Goal: Task Accomplishment & Management: Use online tool/utility

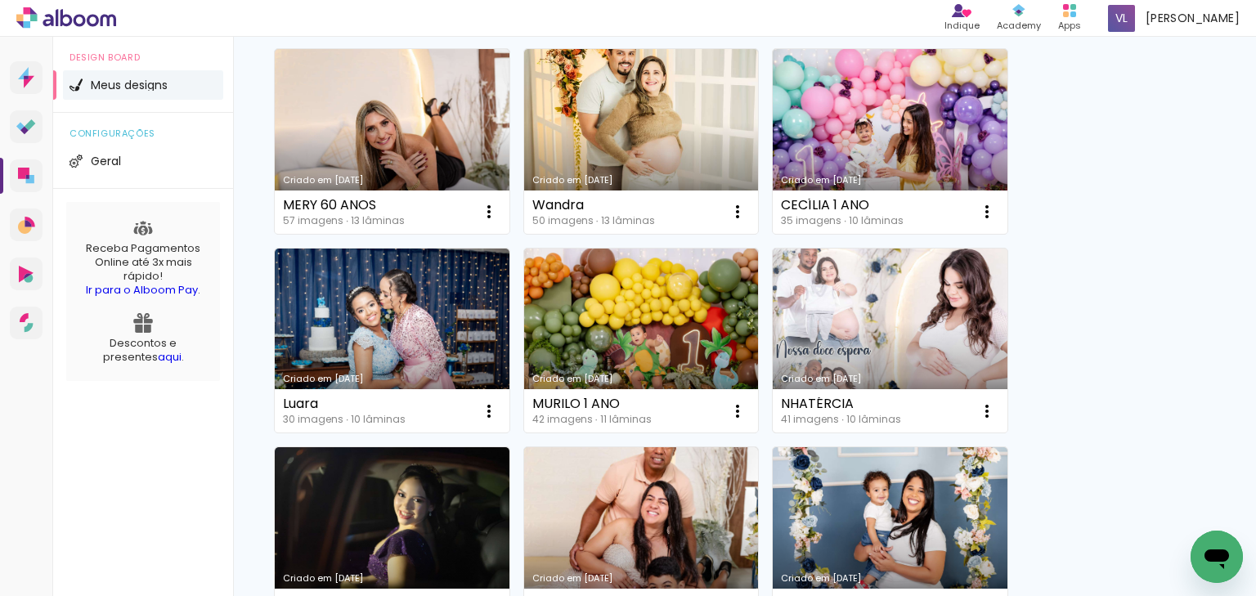
scroll to position [654, 0]
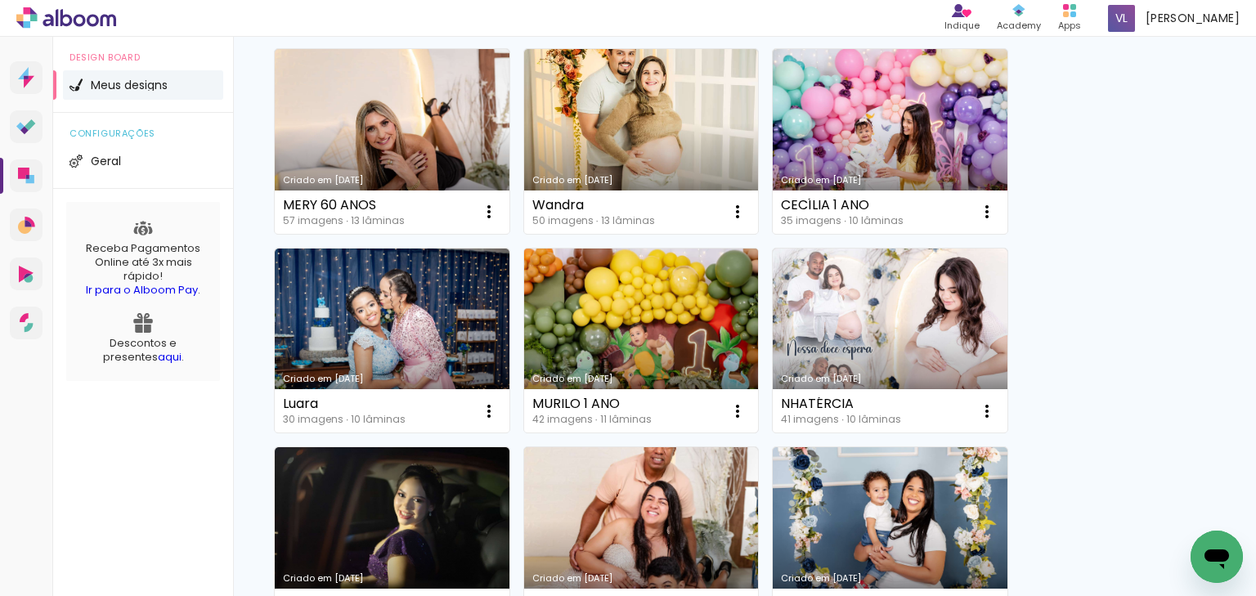
click at [680, 321] on link "Criado em [DATE]" at bounding box center [641, 341] width 235 height 185
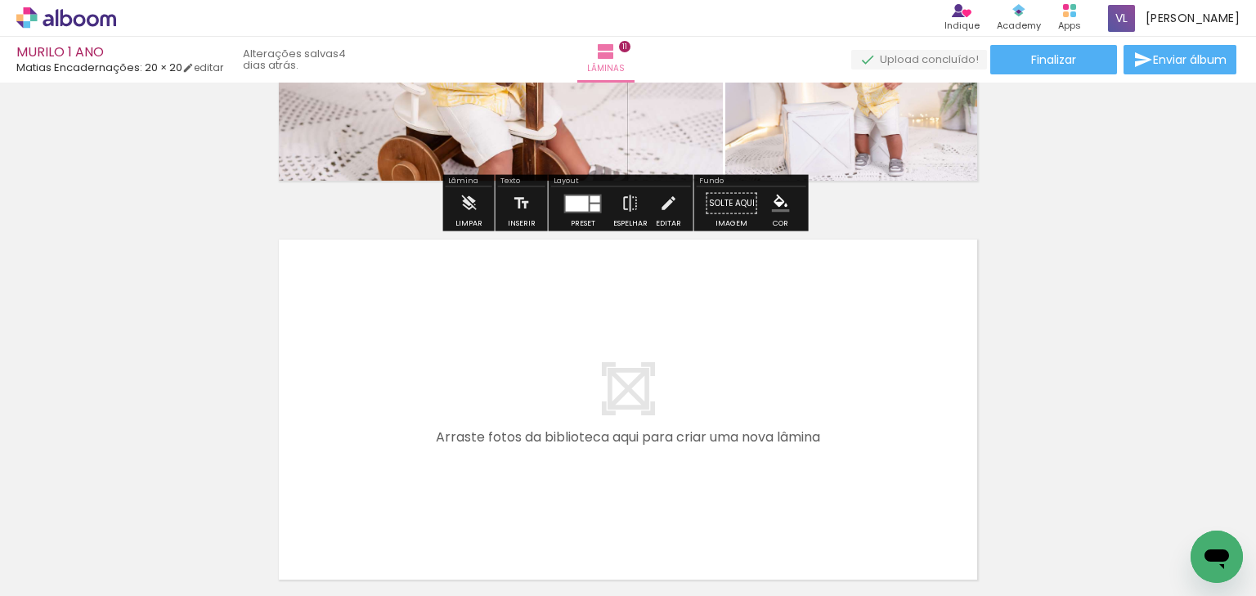
scroll to position [4318, 0]
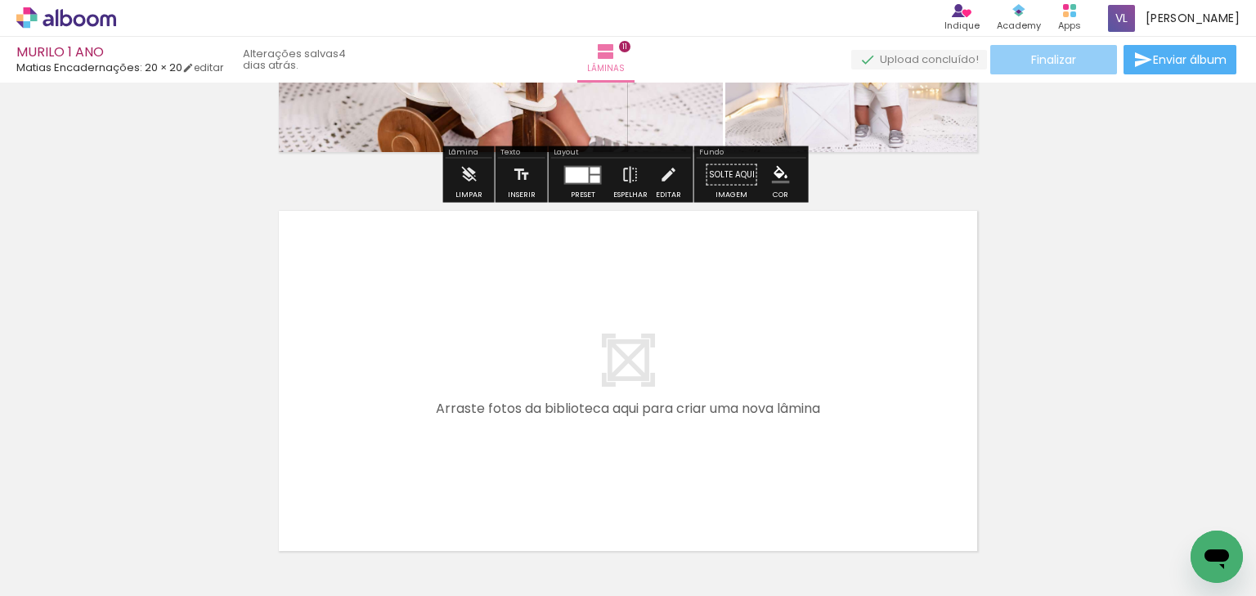
click at [1057, 54] on span "Finalizar" at bounding box center [1053, 59] width 45 height 11
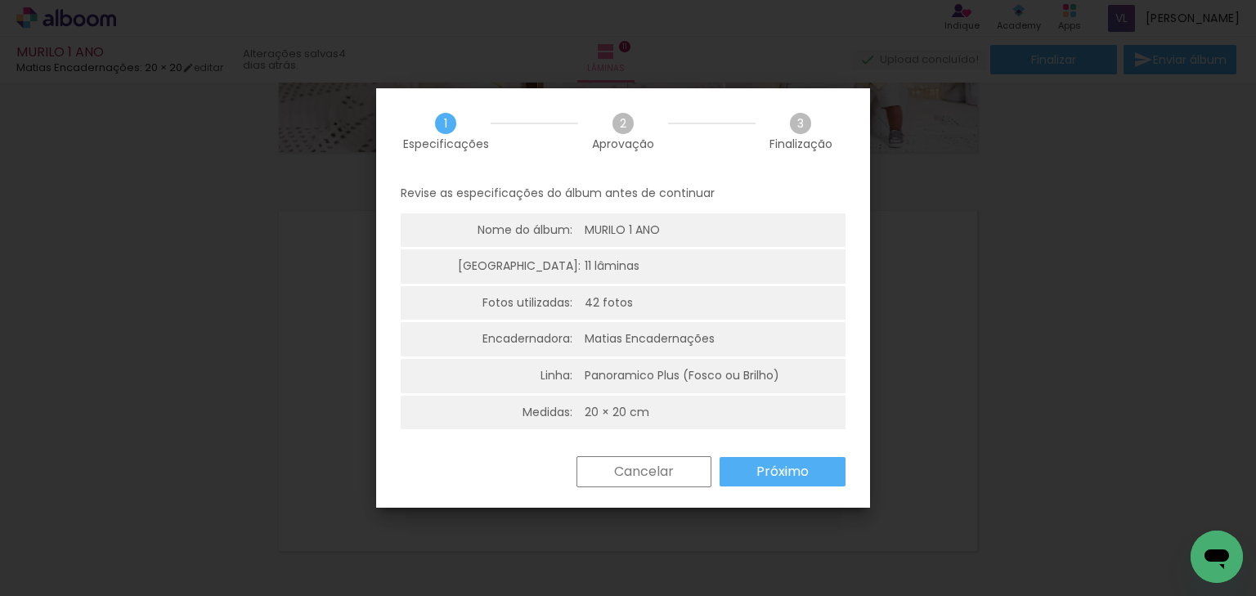
click at [0, 0] on slot "Próximo" at bounding box center [0, 0] width 0 height 0
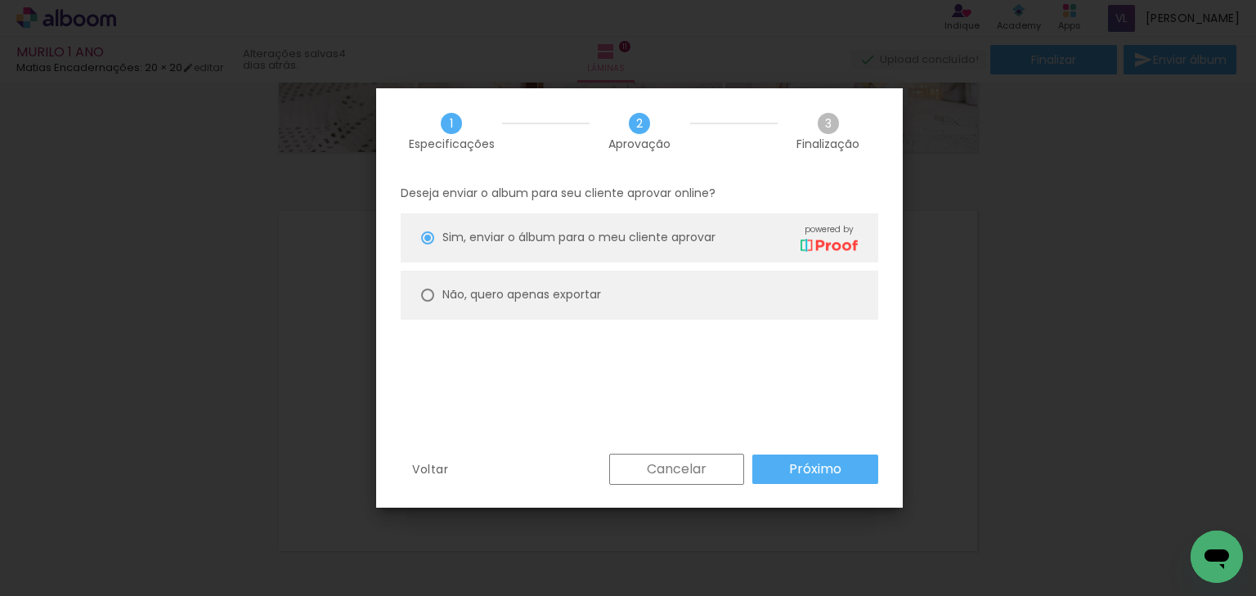
click at [0, 0] on slot "Não, quero apenas exportar" at bounding box center [0, 0] width 0 height 0
type paper-radio-button "on"
click at [0, 0] on slot "Próximo" at bounding box center [0, 0] width 0 height 0
type input "Alta, 300 DPI"
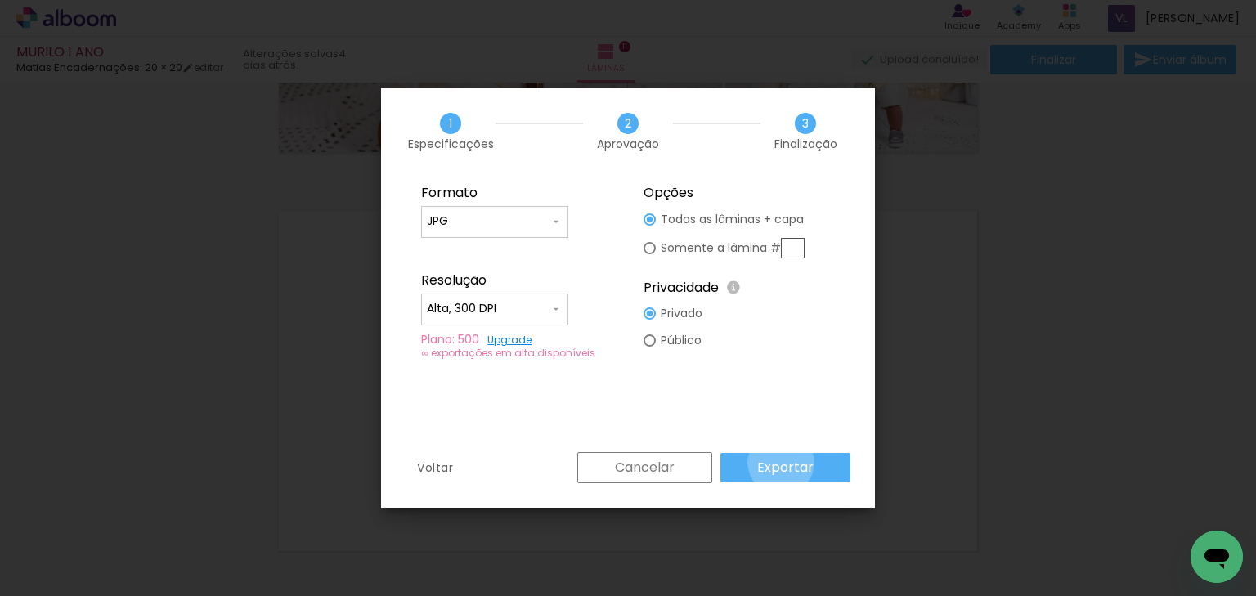
click at [0, 0] on slot "Exportar" at bounding box center [0, 0] width 0 height 0
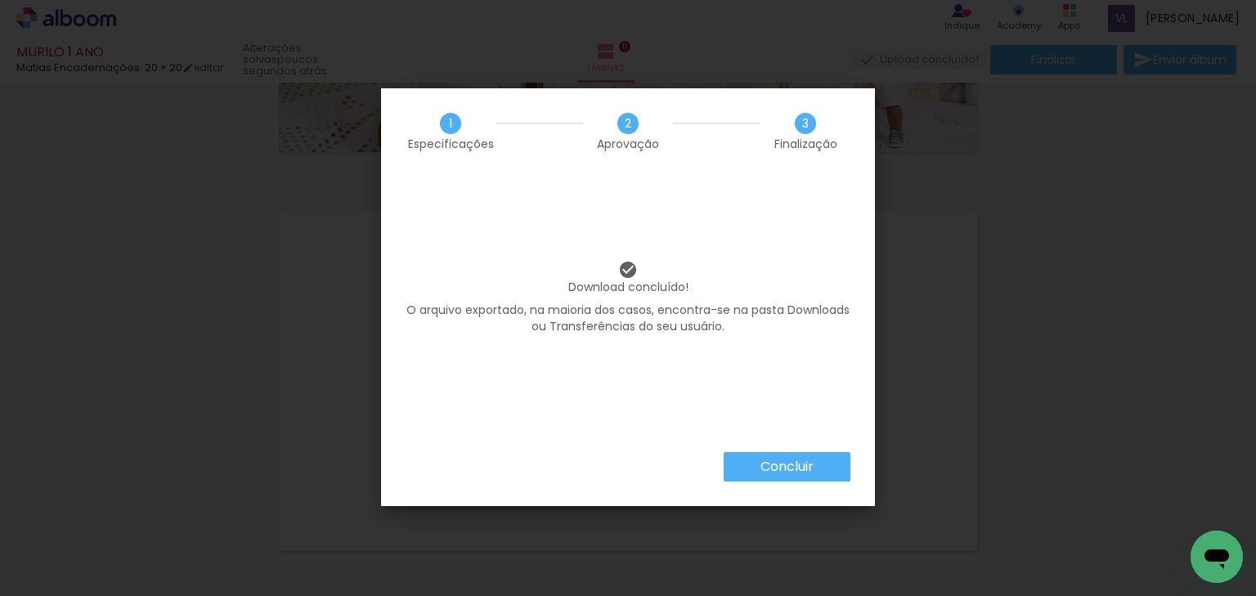
click at [0, 0] on slot "Concluir" at bounding box center [0, 0] width 0 height 0
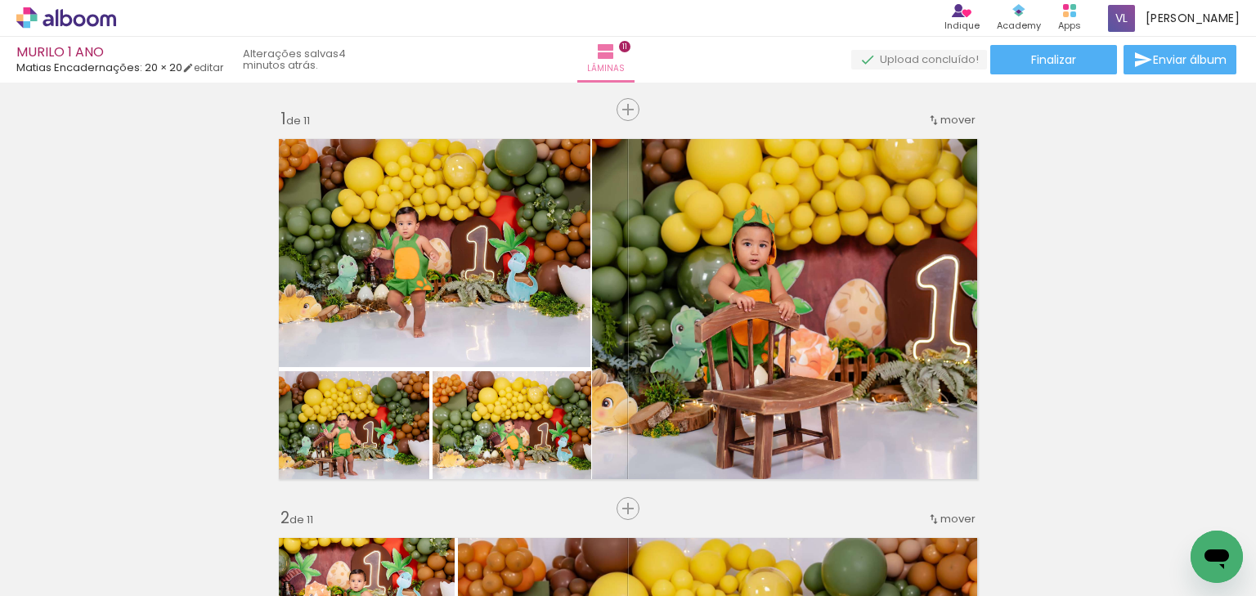
scroll to position [4318, 0]
